Goal: Information Seeking & Learning: Learn about a topic

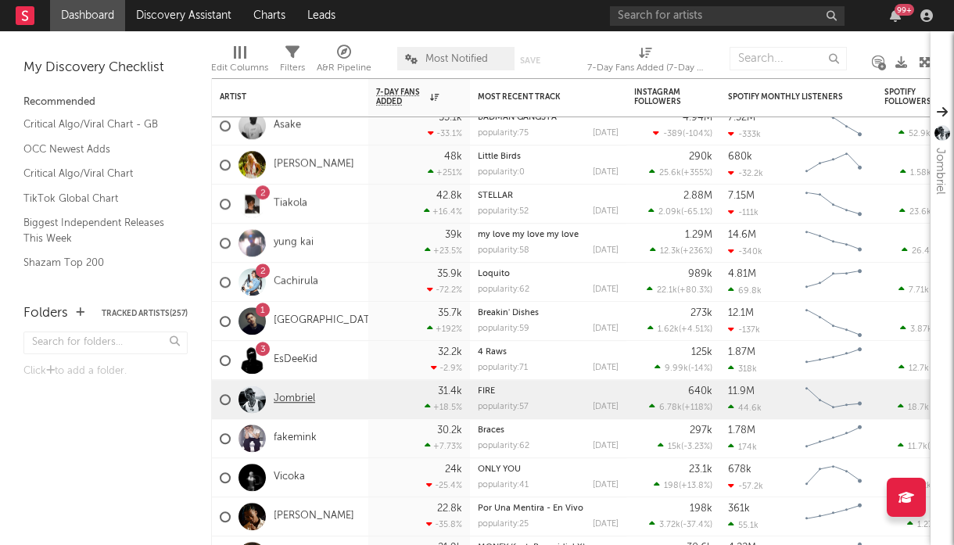
click at [310, 397] on link "Jombriel" at bounding box center [294, 399] width 41 height 13
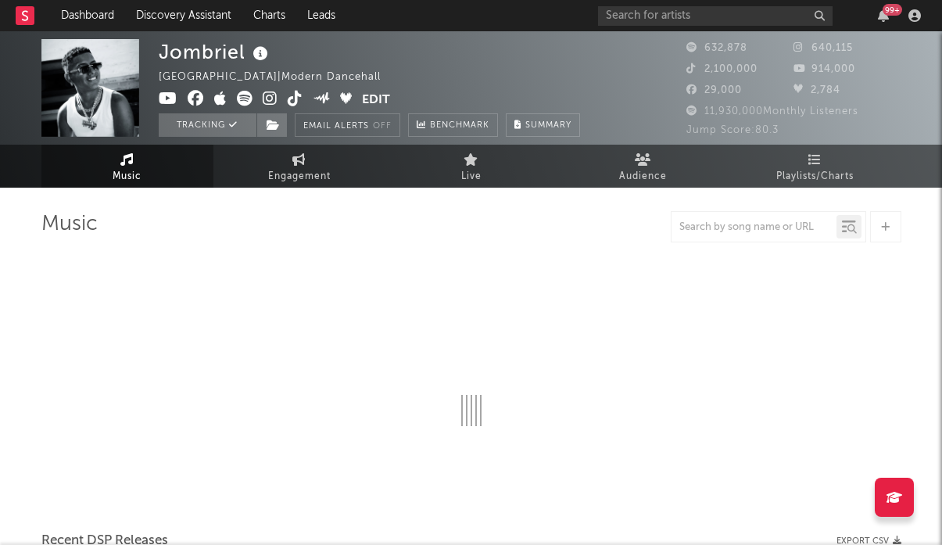
select select "6m"
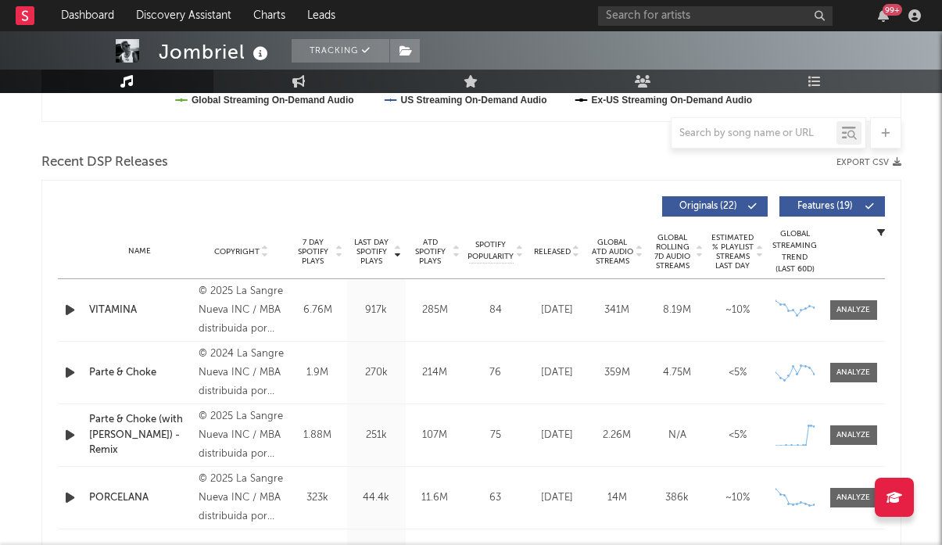
scroll to position [586, 0]
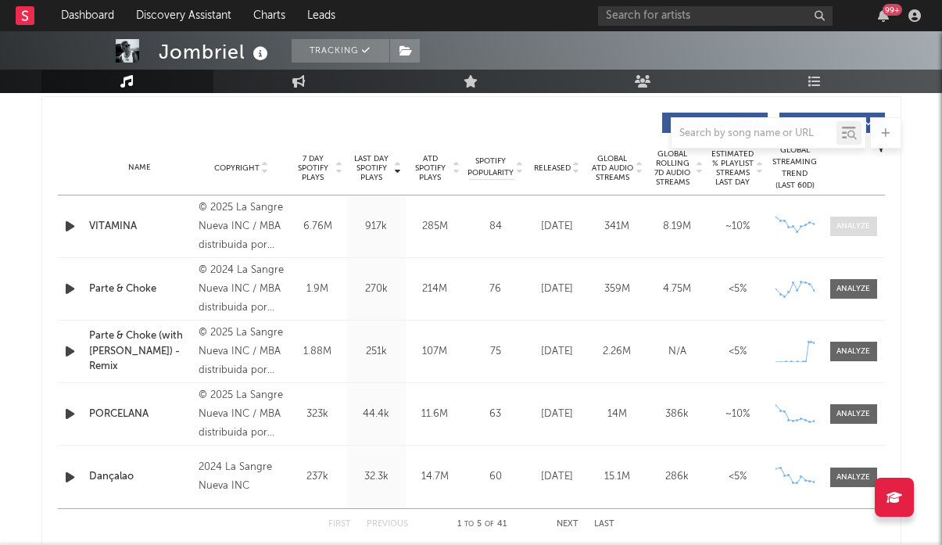
click at [844, 227] on div at bounding box center [854, 227] width 34 height 12
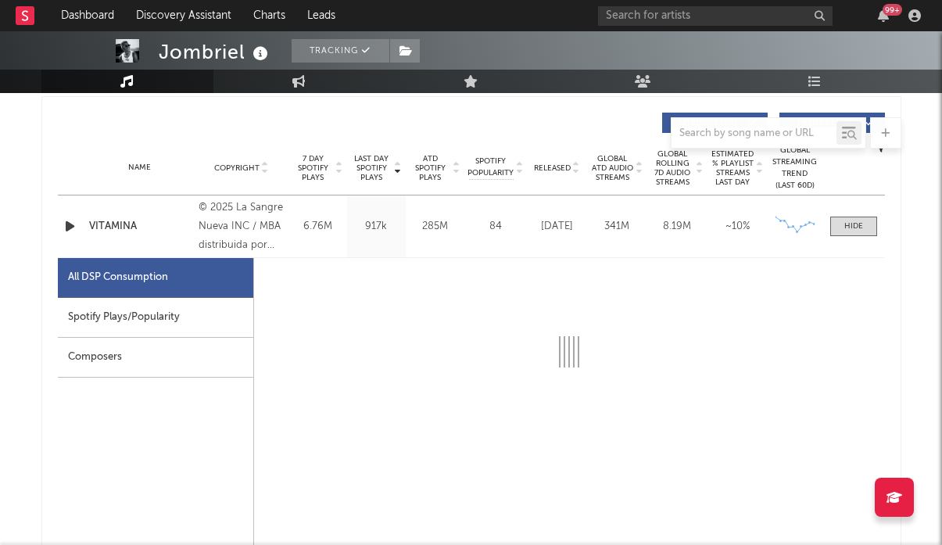
select select "6m"
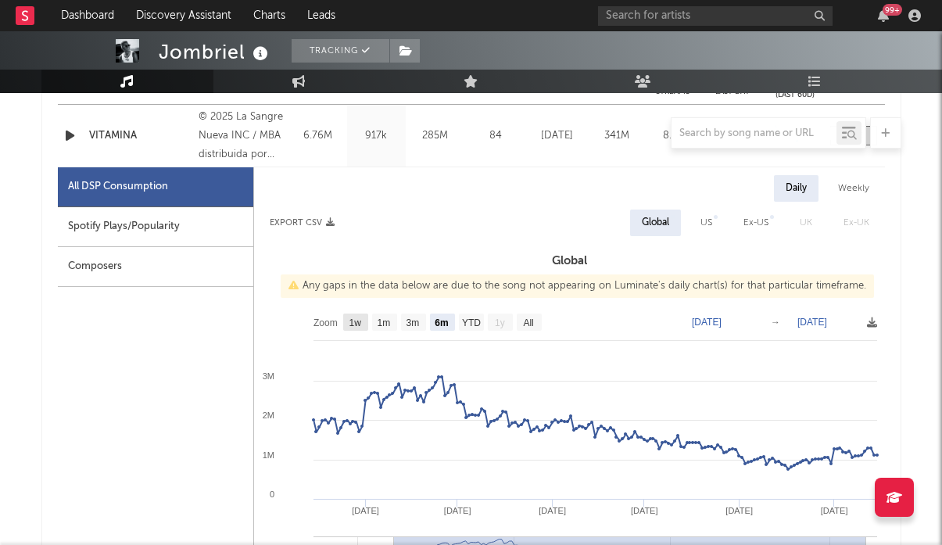
scroll to position [677, 0]
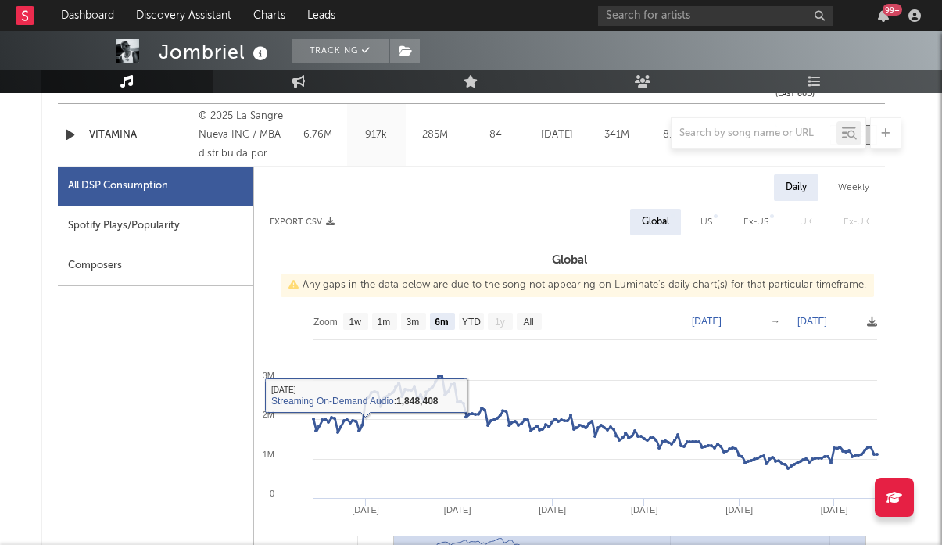
click at [170, 213] on div "Spotify Plays/Popularity" at bounding box center [155, 226] width 195 height 40
select select "6m"
select select "1w"
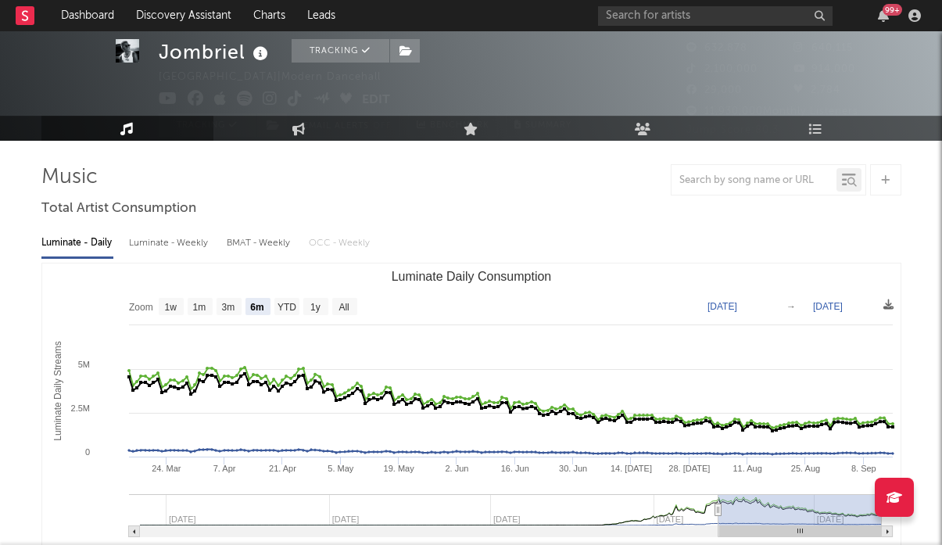
scroll to position [0, 0]
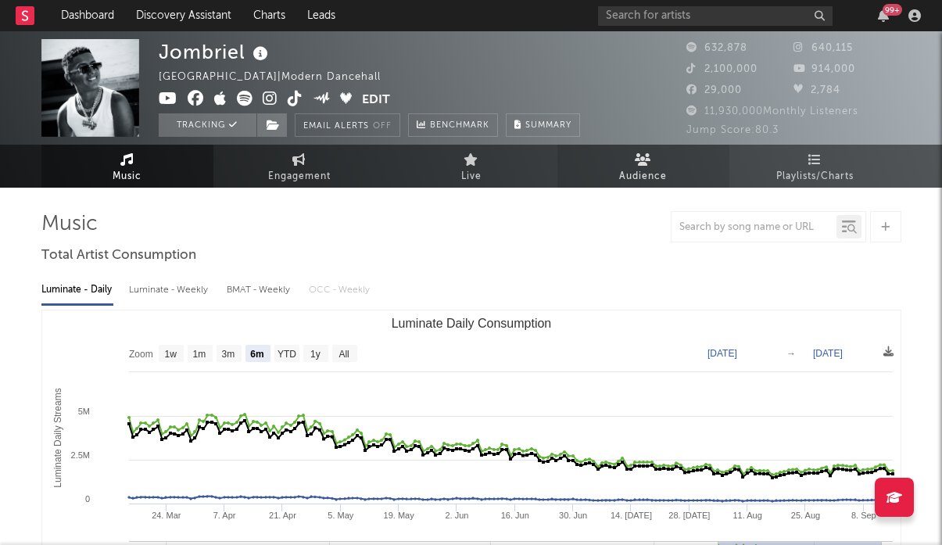
click at [623, 174] on span "Audience" at bounding box center [643, 176] width 48 height 19
